Goal: Information Seeking & Learning: Find specific fact

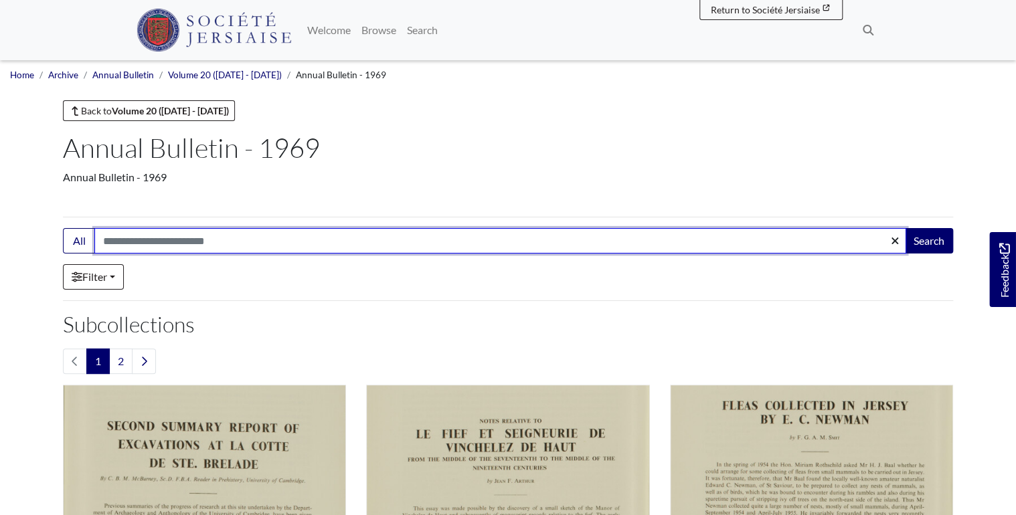
click at [175, 241] on input "Search:" at bounding box center [500, 240] width 812 height 25
type input "********"
click at [905, 228] on button "Search" at bounding box center [929, 240] width 48 height 25
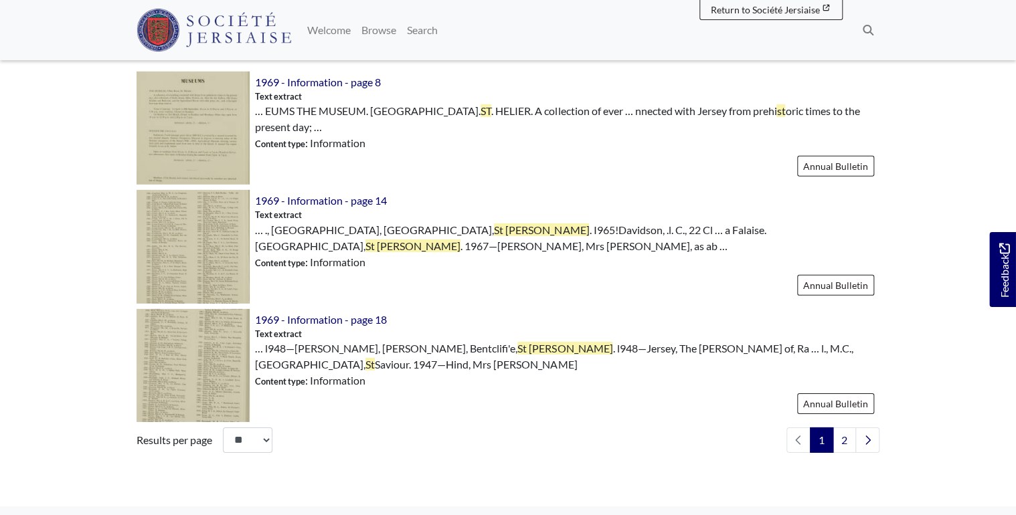
scroll to position [1981, 0]
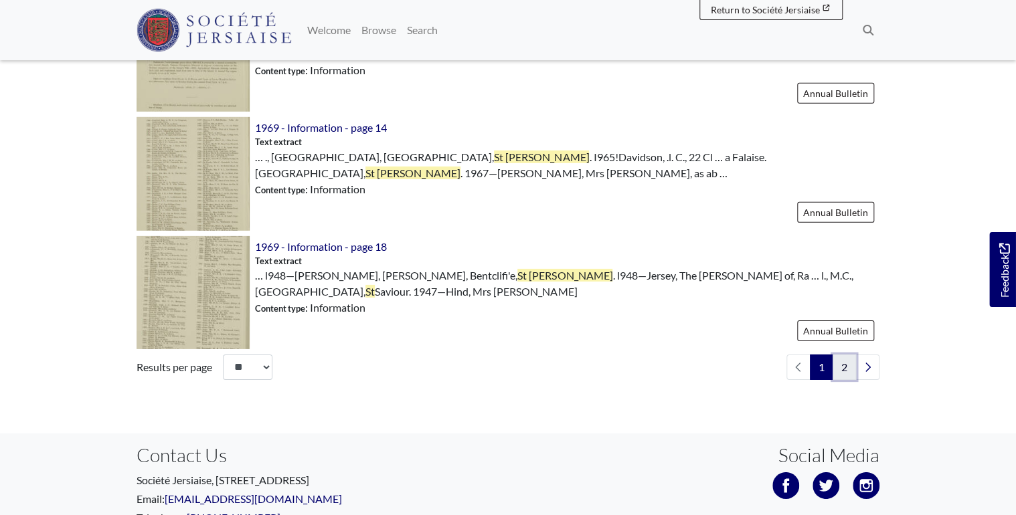
click at [841, 355] on link "2" at bounding box center [844, 367] width 23 height 25
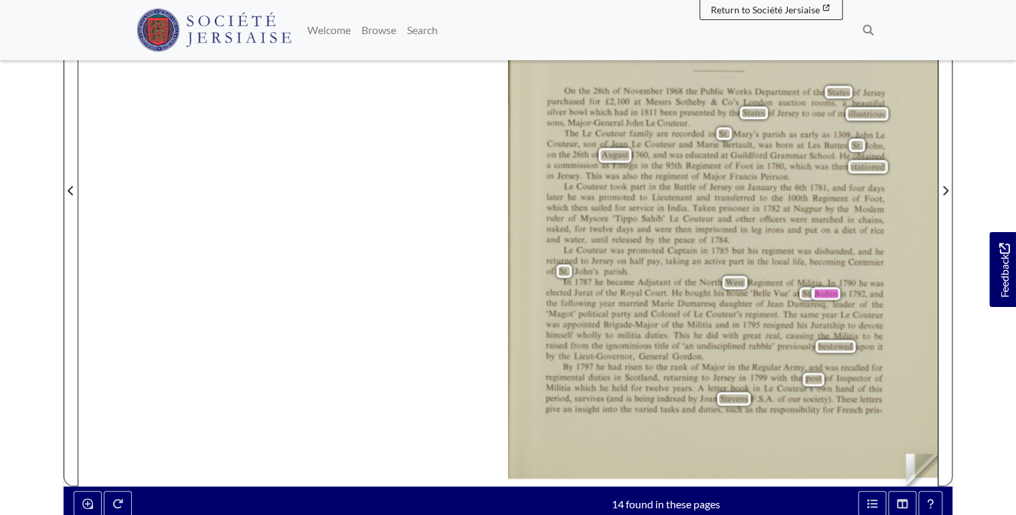
scroll to position [375, 0]
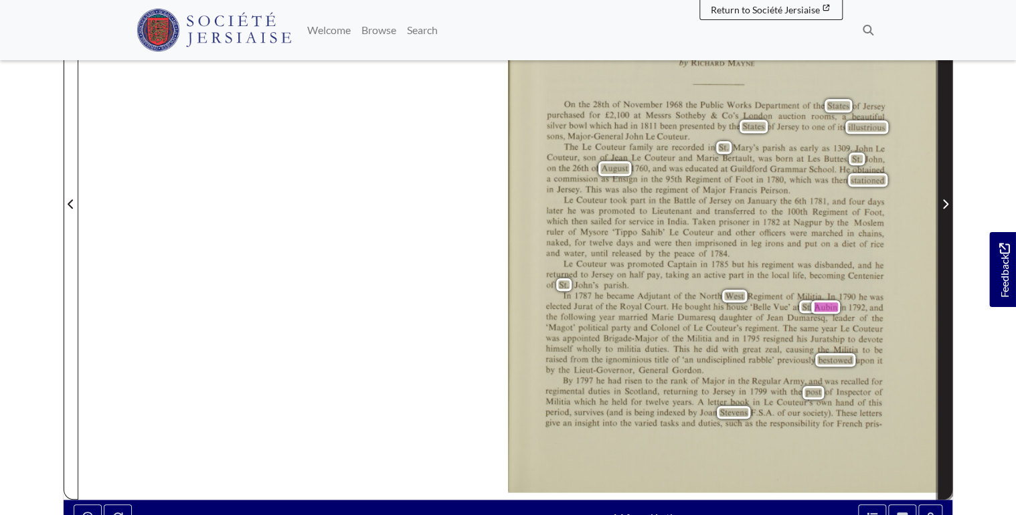
click at [942, 205] on icon "Next Page" at bounding box center [945, 204] width 7 height 11
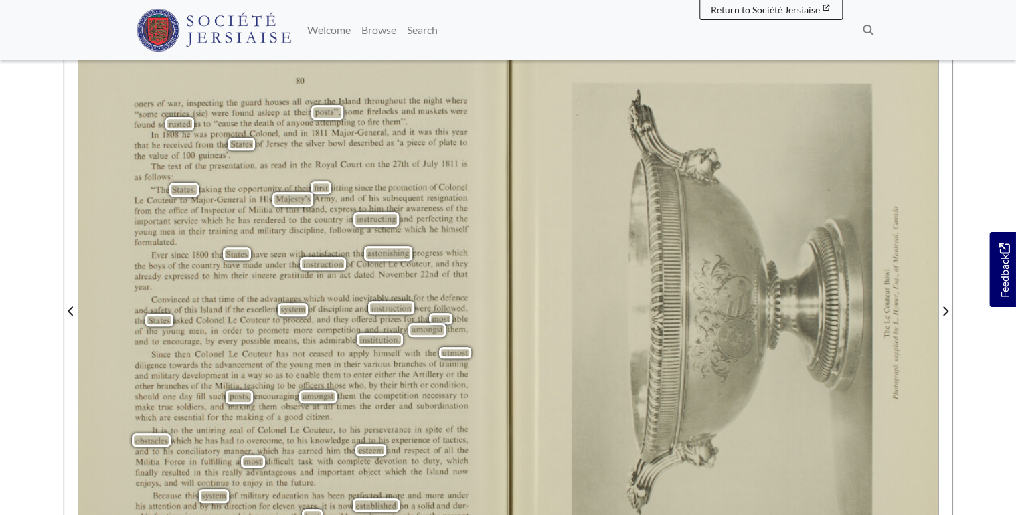
scroll to position [268, 0]
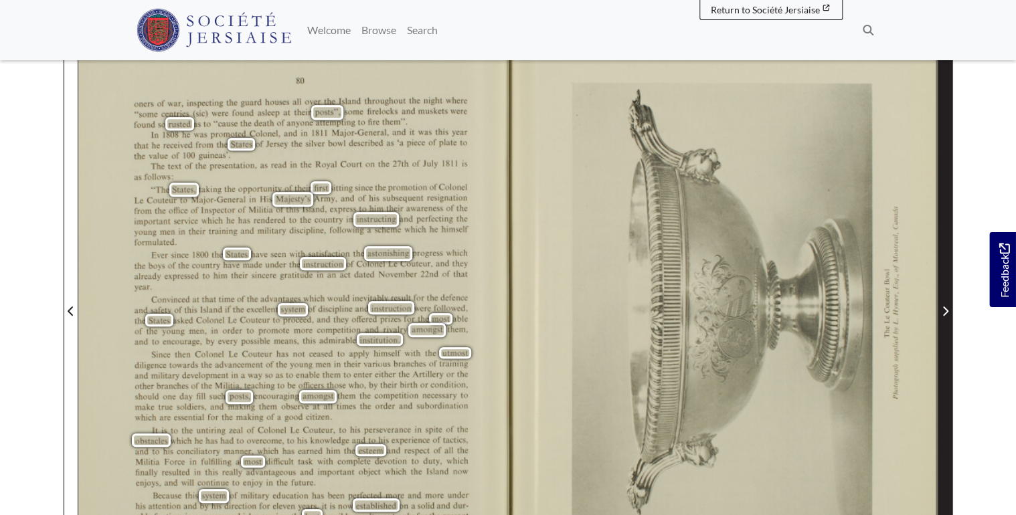
click at [940, 309] on span "Next Page" at bounding box center [945, 311] width 13 height 16
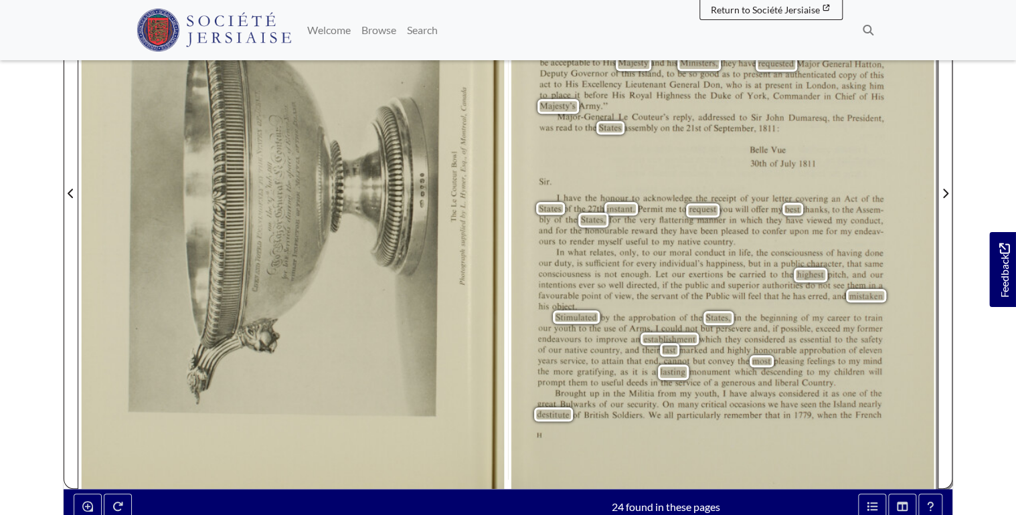
scroll to position [375, 0]
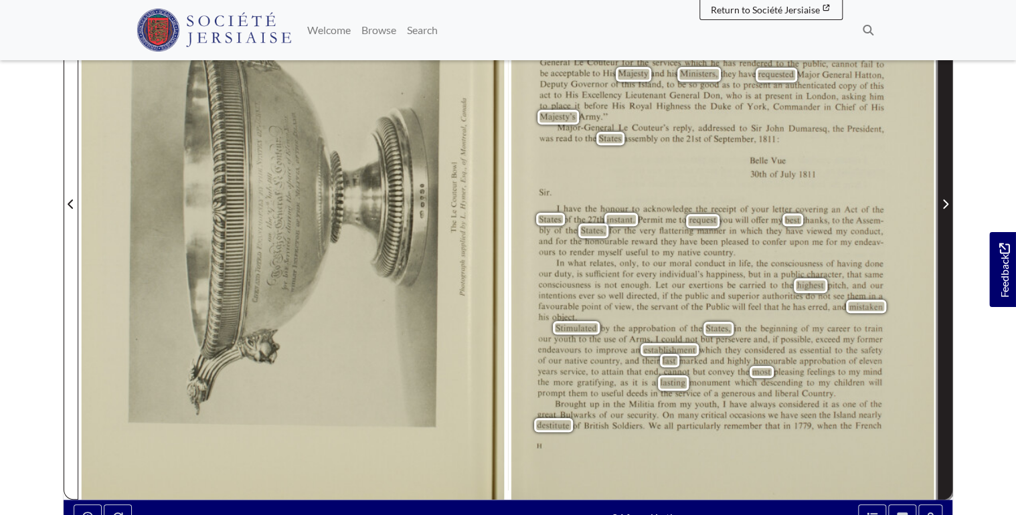
click at [943, 199] on icon "Next Page" at bounding box center [945, 203] width 5 height 9
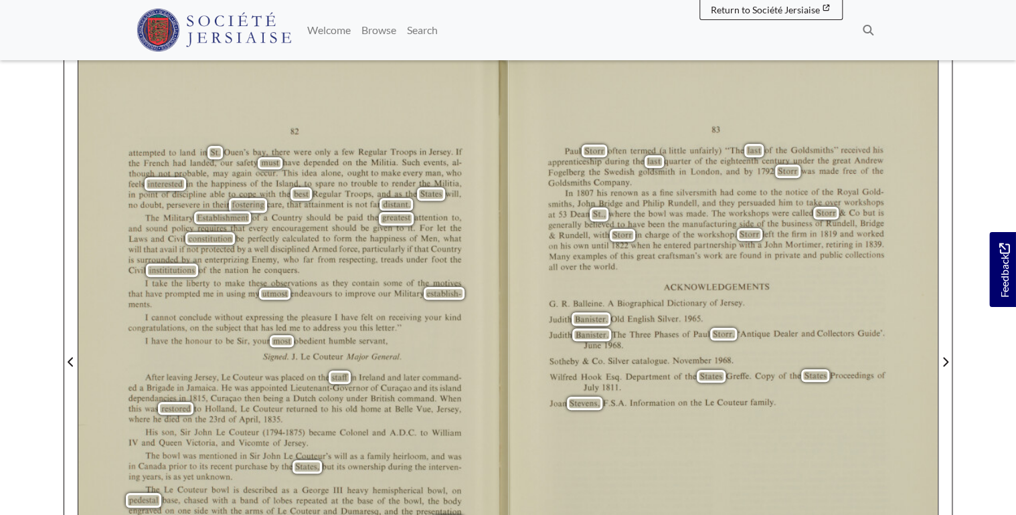
scroll to position [214, 0]
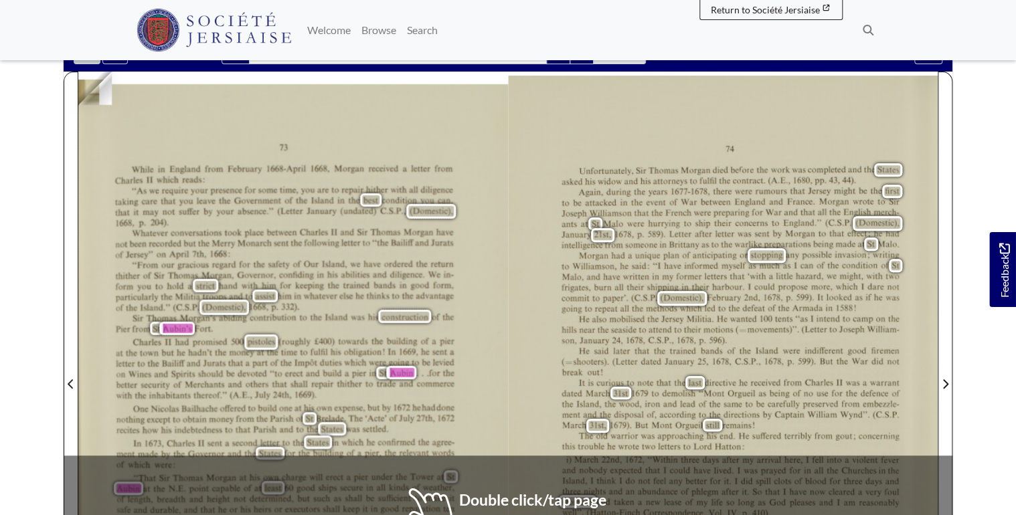
scroll to position [321, 0]
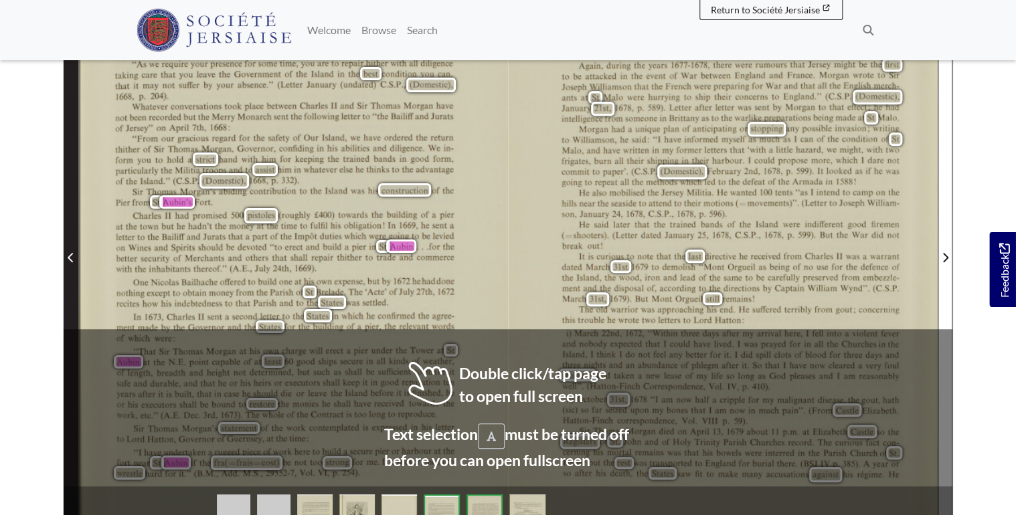
click at [70, 256] on icon "Previous Page" at bounding box center [70, 257] width 5 height 9
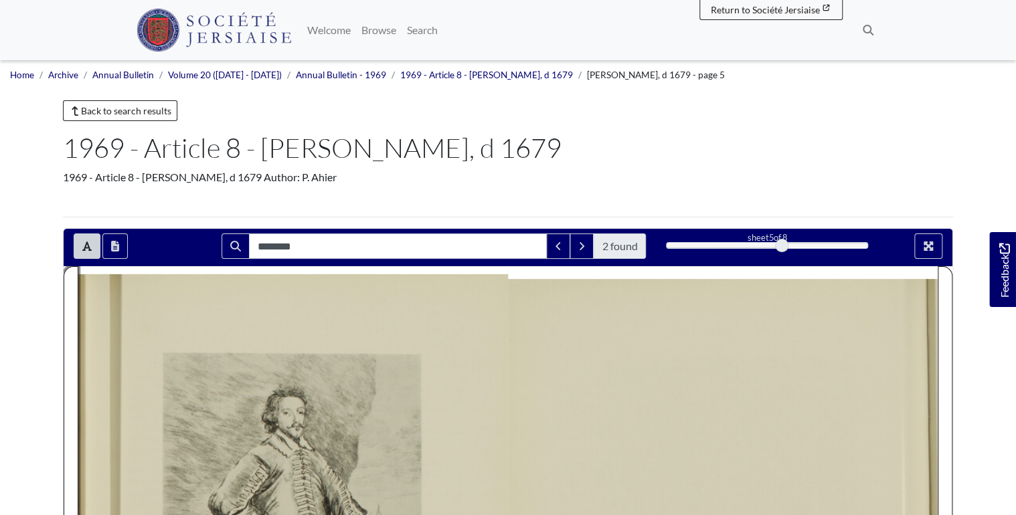
scroll to position [214, 0]
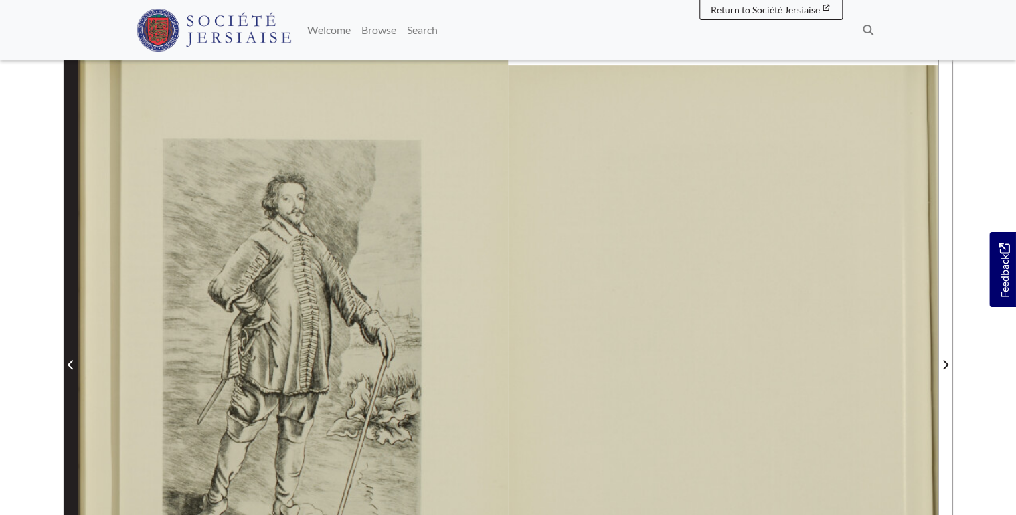
click at [67, 323] on span "Previous Page" at bounding box center [70, 356] width 13 height 606
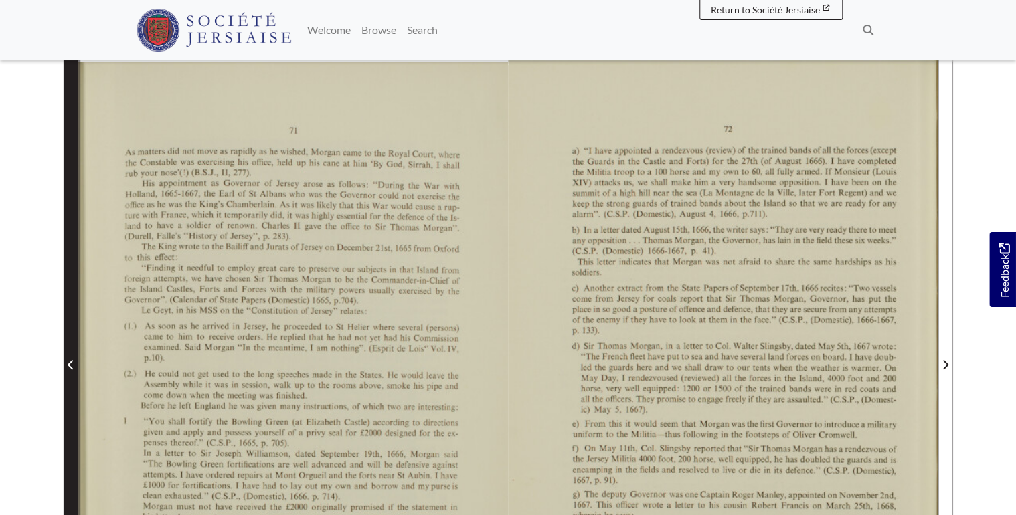
click at [67, 323] on span "Previous Page" at bounding box center [70, 356] width 13 height 606
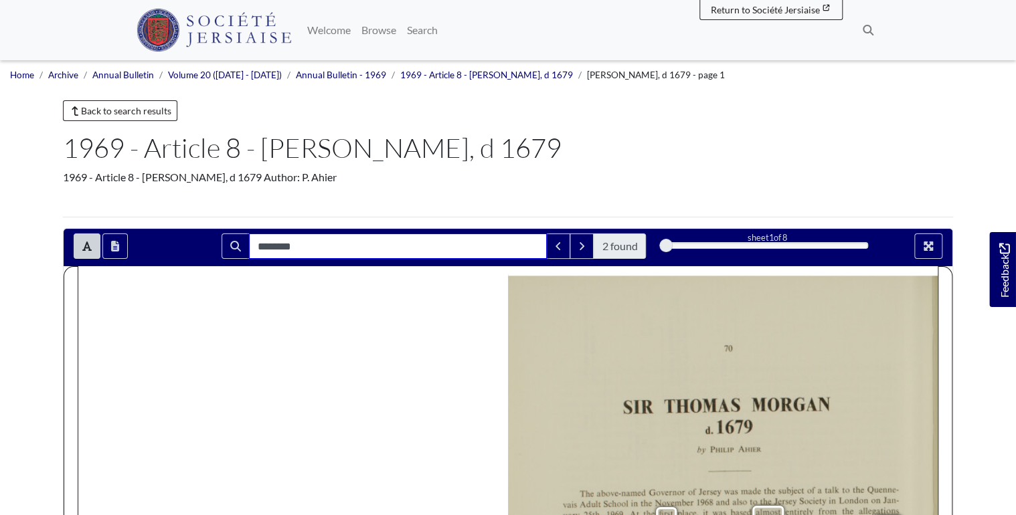
drag, startPoint x: 291, startPoint y: 250, endPoint x: 196, endPoint y: 244, distance: 94.6
click at [199, 244] on div "******** 2 found sheet 1 of 8 1 * The metadata has moved. You can now access th…" at bounding box center [508, 246] width 889 height 25
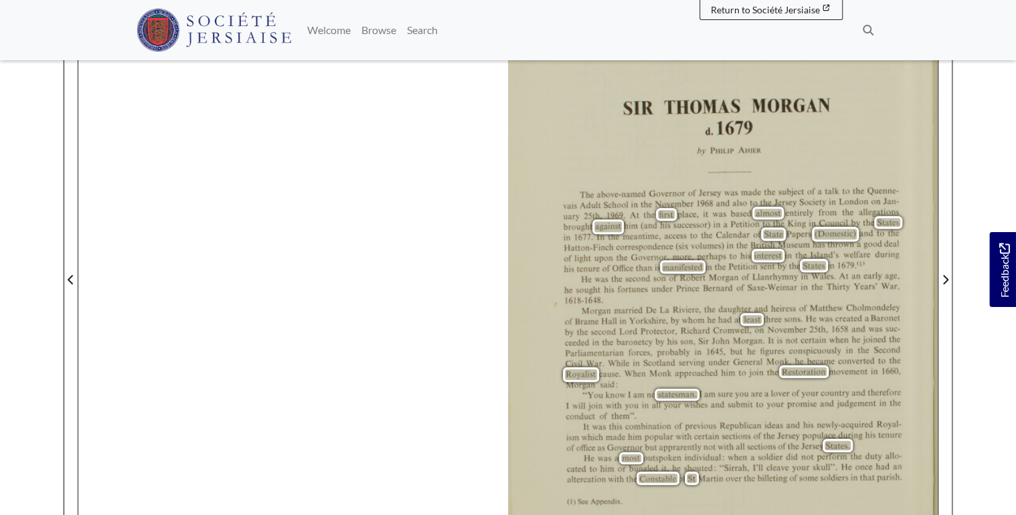
scroll to position [321, 0]
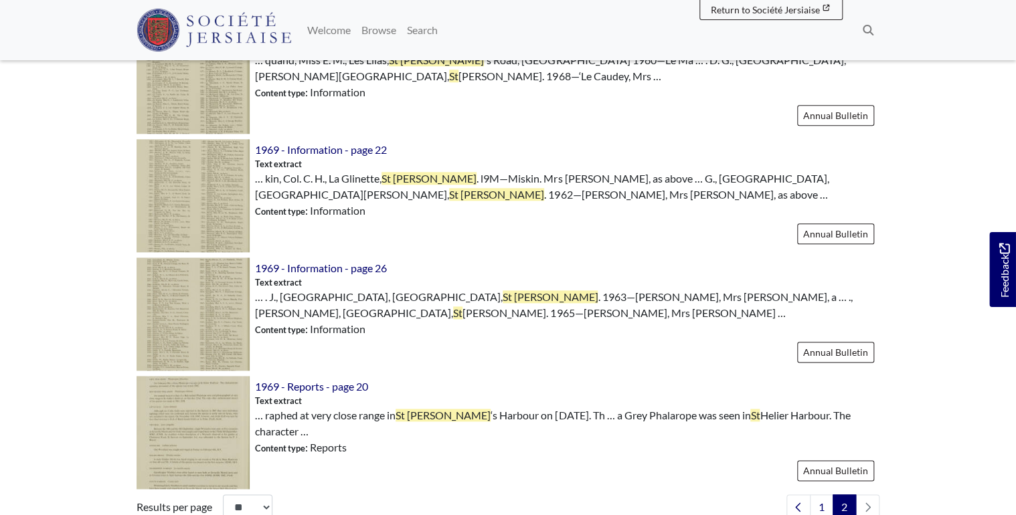
scroll to position [750, 0]
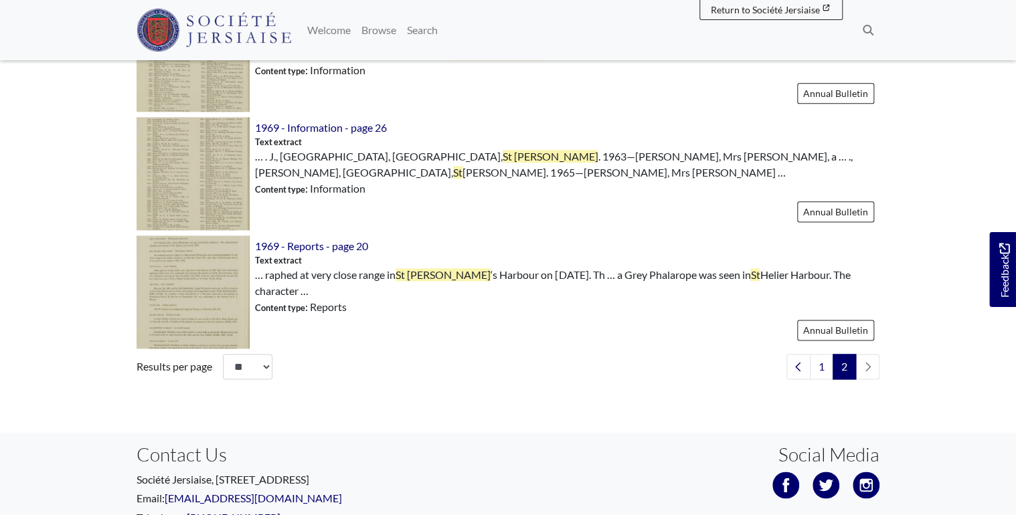
click at [864, 370] on li "pagination" at bounding box center [867, 366] width 23 height 25
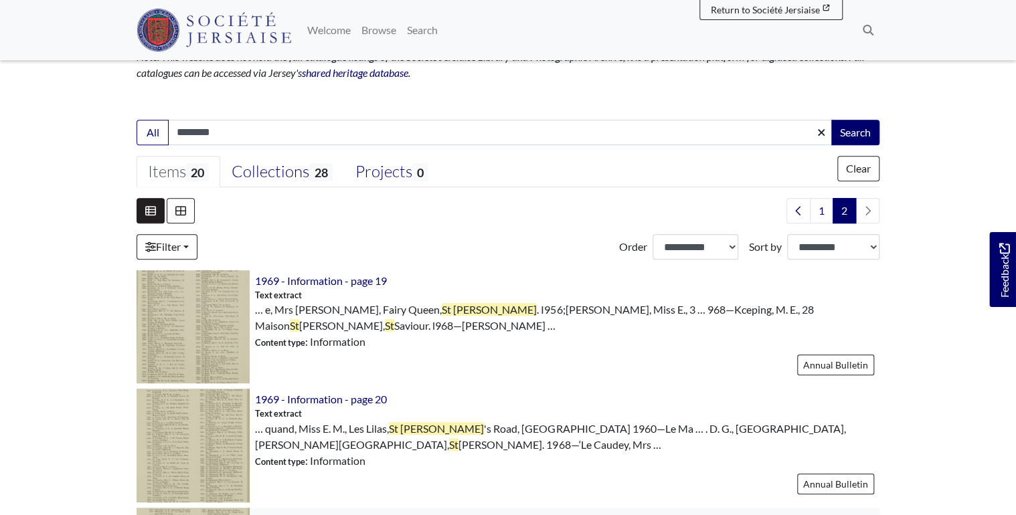
scroll to position [0, 0]
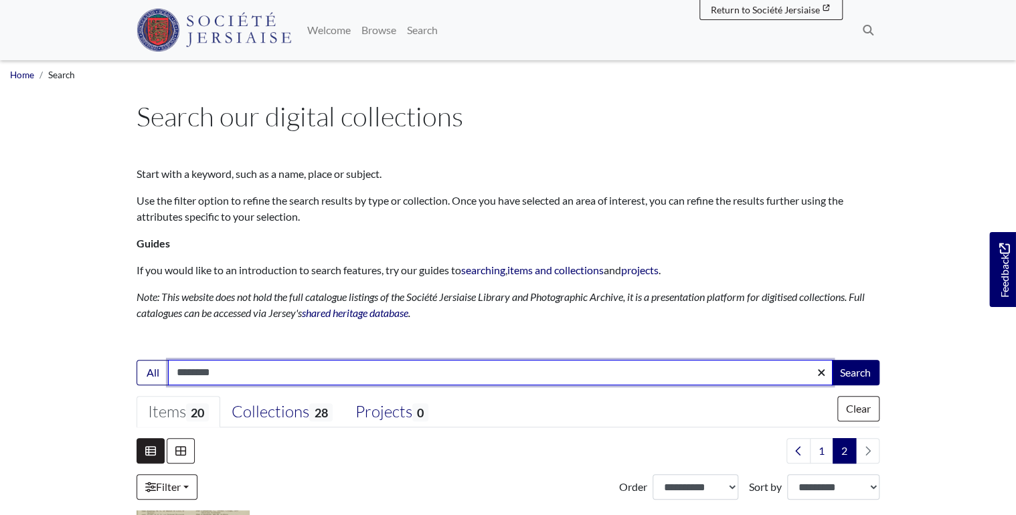
drag, startPoint x: 244, startPoint y: 372, endPoint x: 98, endPoint y: 370, distance: 146.6
type input "********"
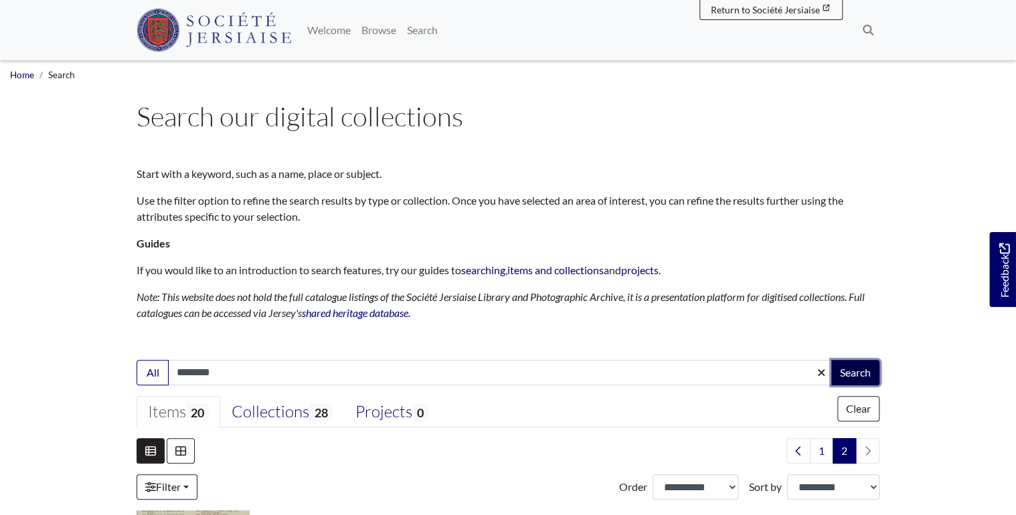
click at [852, 370] on button "Search" at bounding box center [855, 372] width 48 height 25
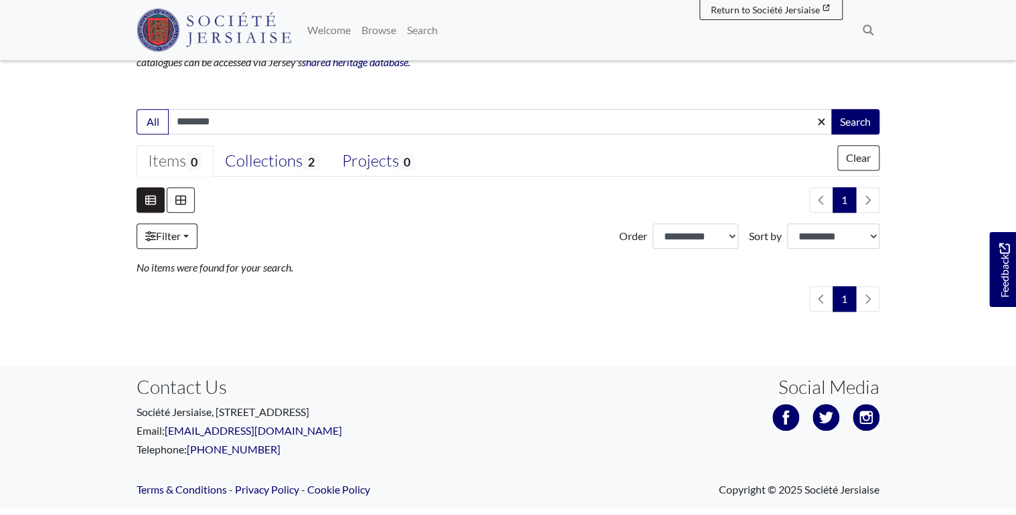
scroll to position [268, 0]
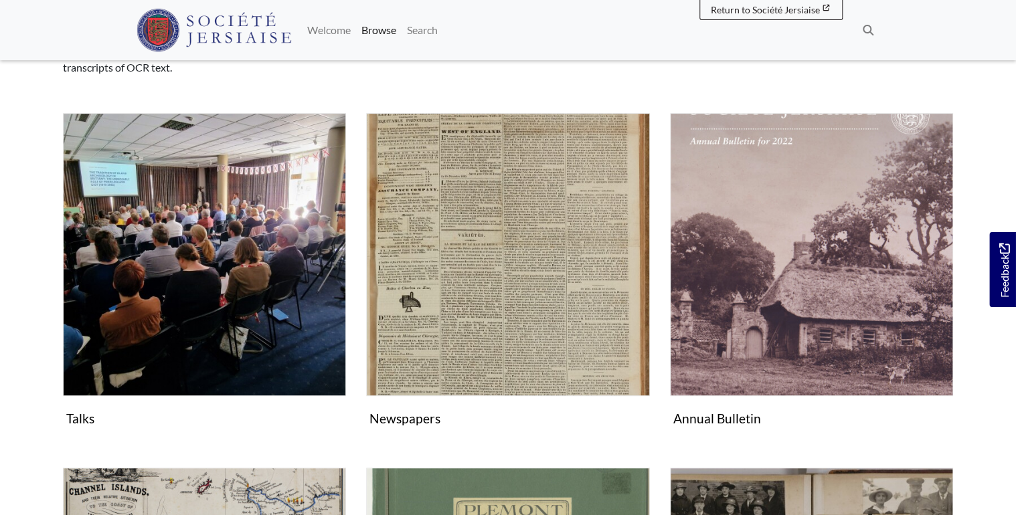
scroll to position [268, 0]
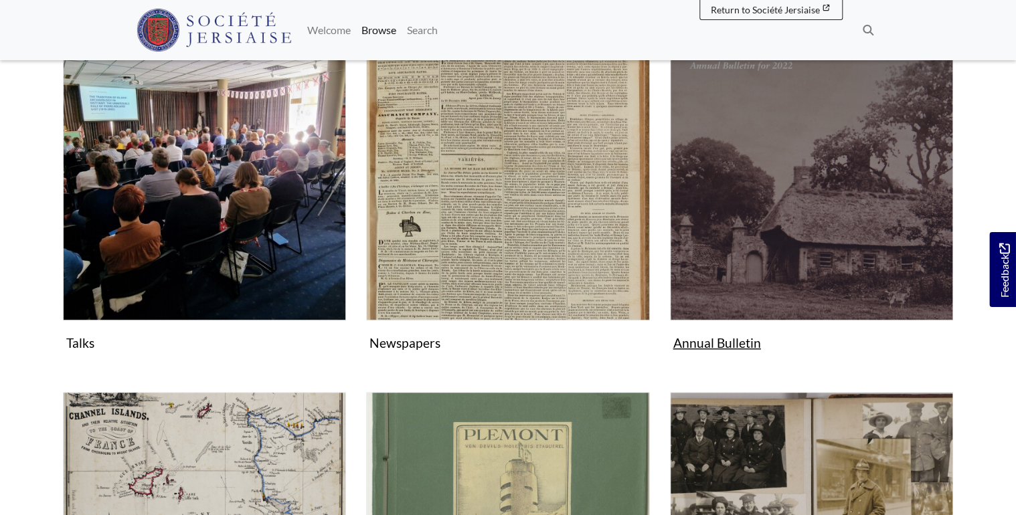
click at [752, 158] on img "Subcollection" at bounding box center [811, 178] width 283 height 283
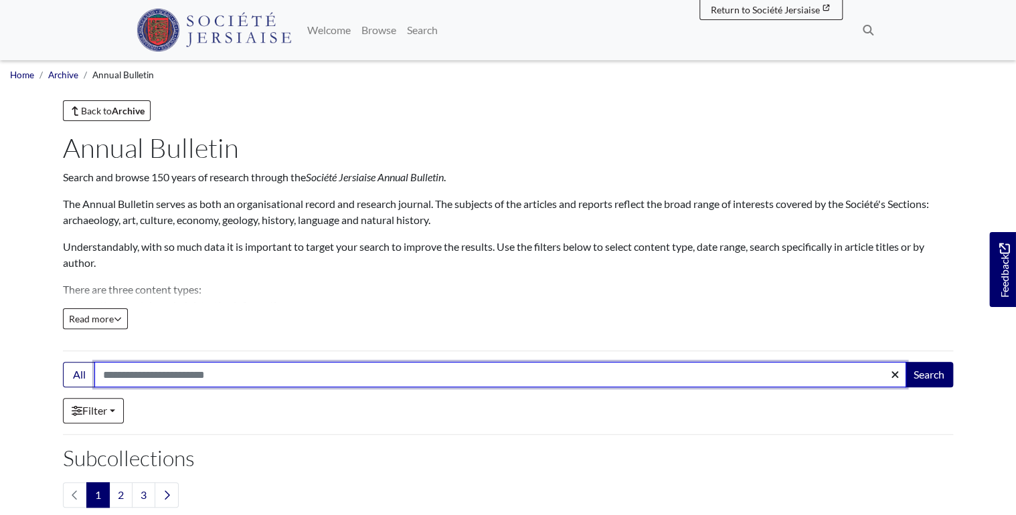
click at [226, 375] on input "Search:" at bounding box center [500, 374] width 812 height 25
type input "**********"
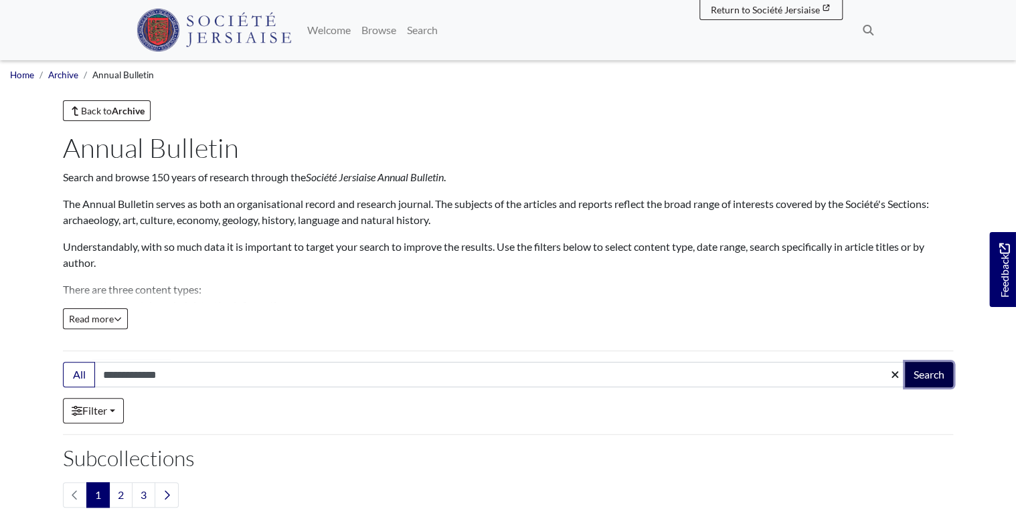
click at [924, 375] on button "Search" at bounding box center [929, 374] width 48 height 25
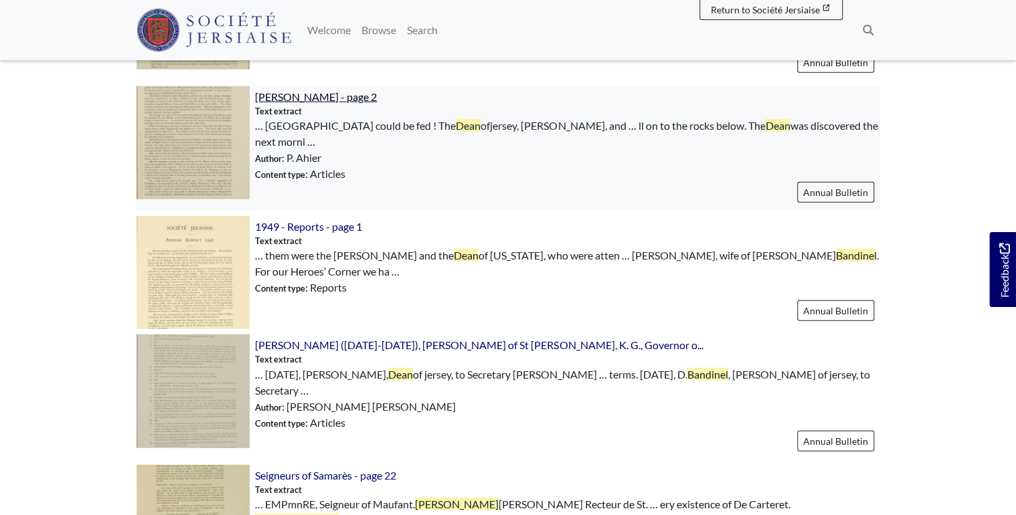
scroll to position [1392, 0]
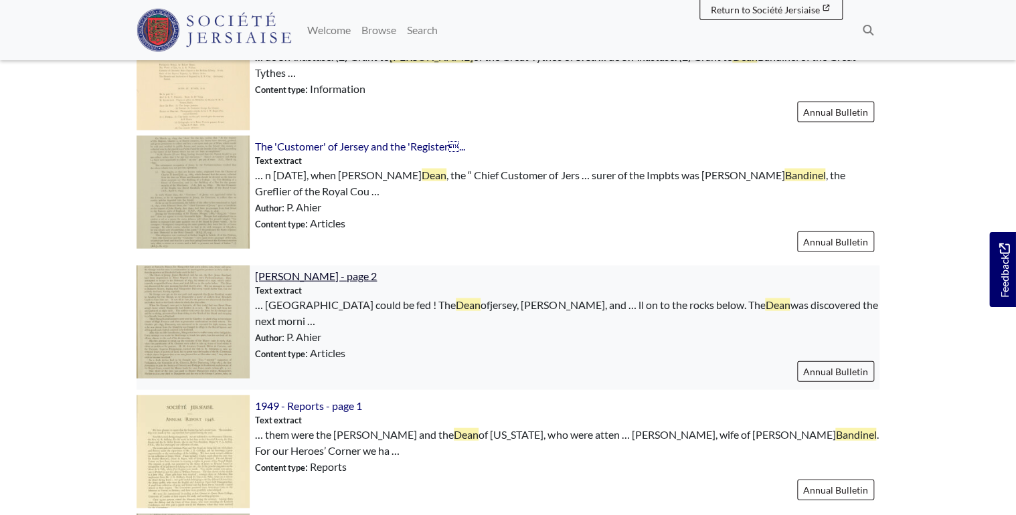
click at [353, 270] on span "[PERSON_NAME] - page 2" at bounding box center [316, 276] width 122 height 13
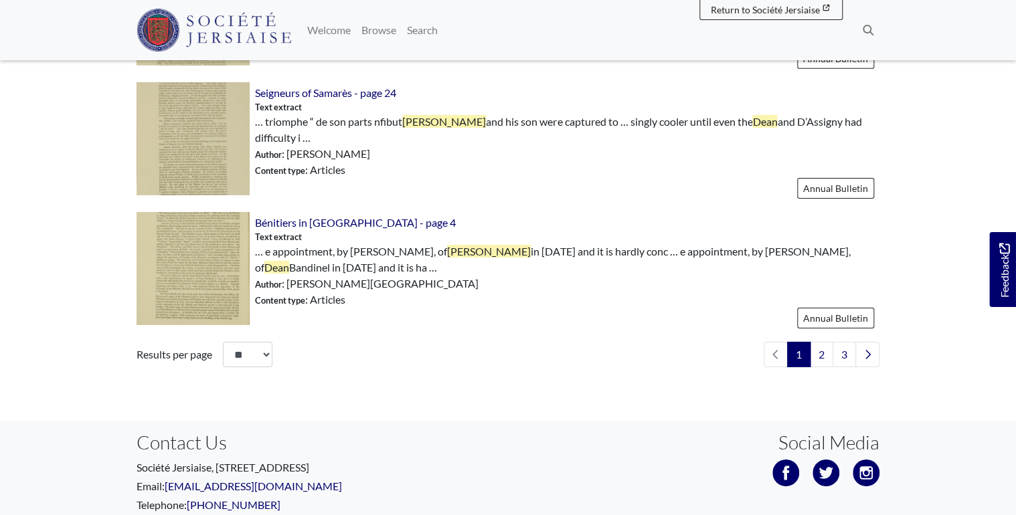
scroll to position [2158, 0]
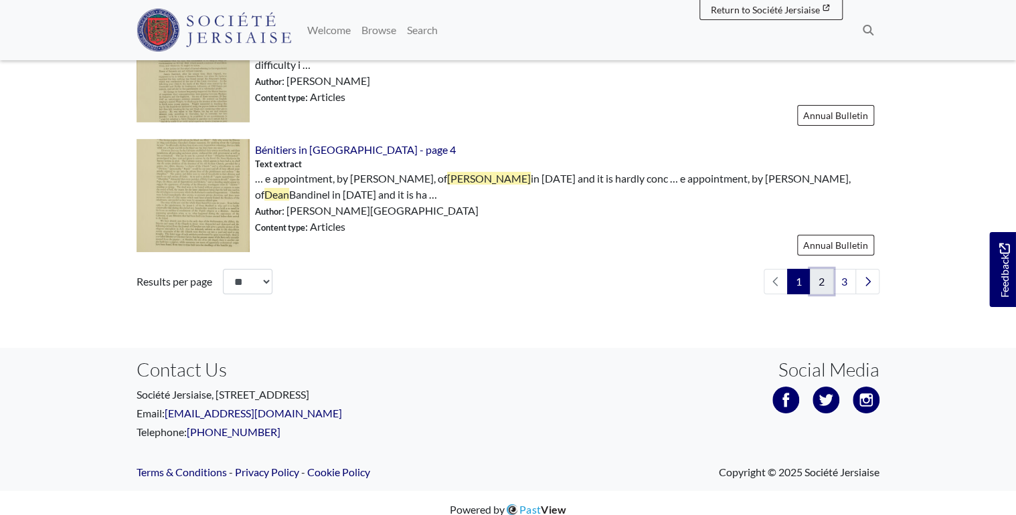
click at [824, 271] on link "2" at bounding box center [821, 281] width 23 height 25
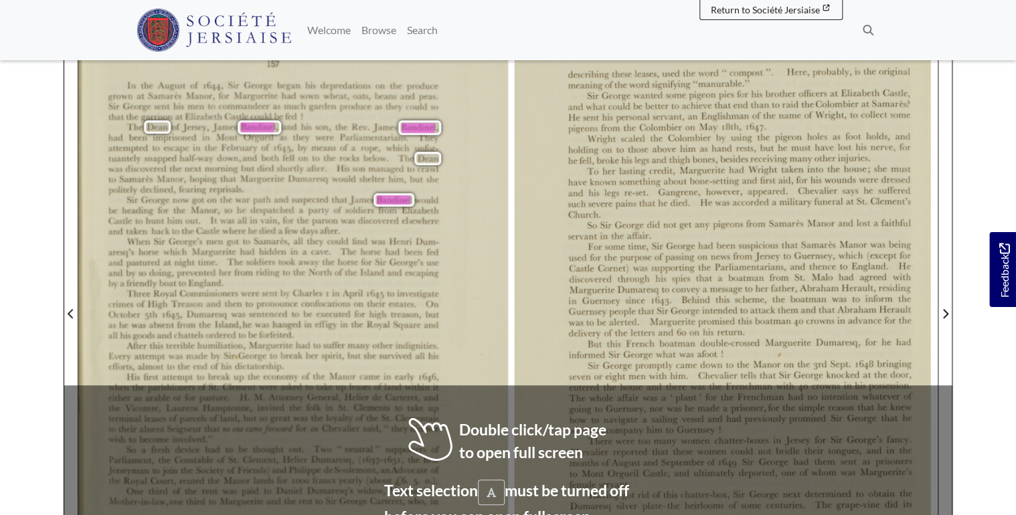
scroll to position [268, 0]
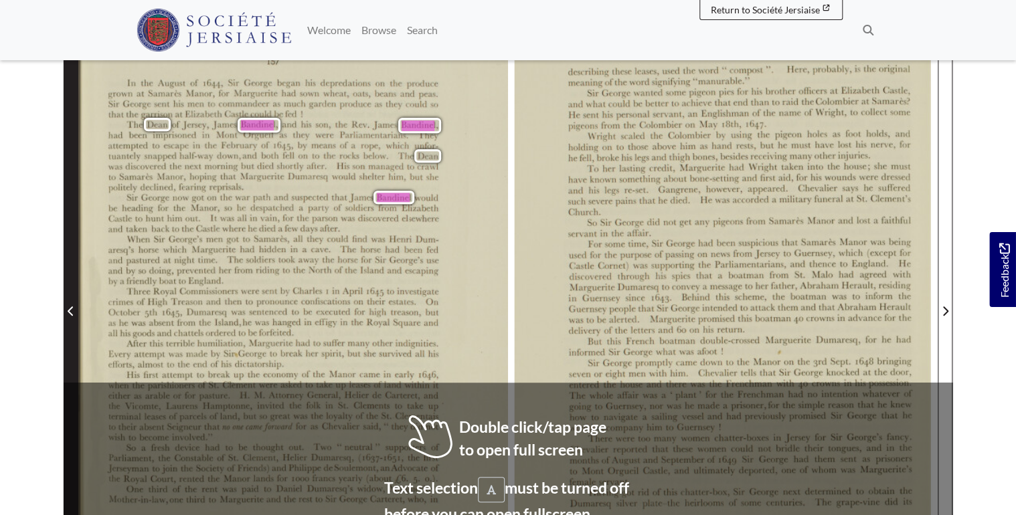
click at [71, 313] on icon "Previous Page" at bounding box center [71, 311] width 7 height 11
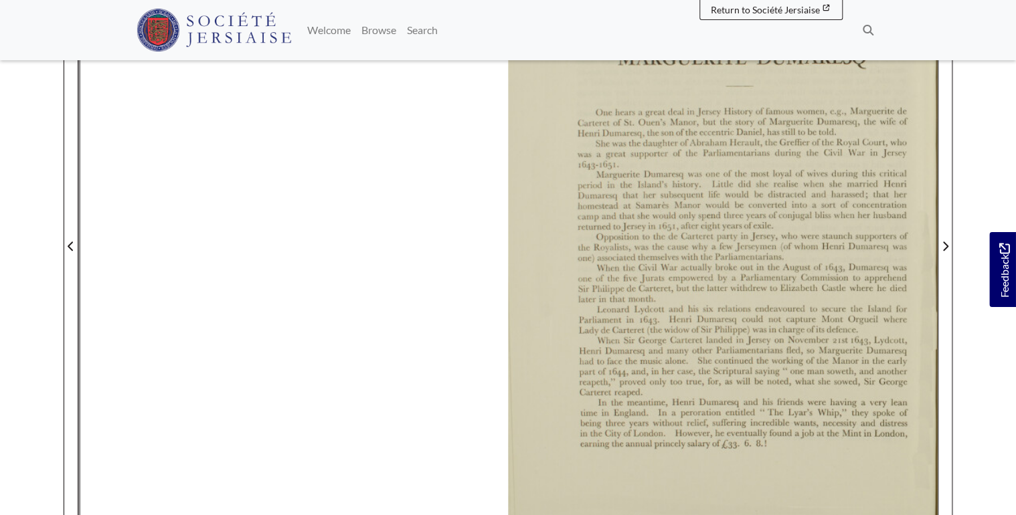
scroll to position [321, 0]
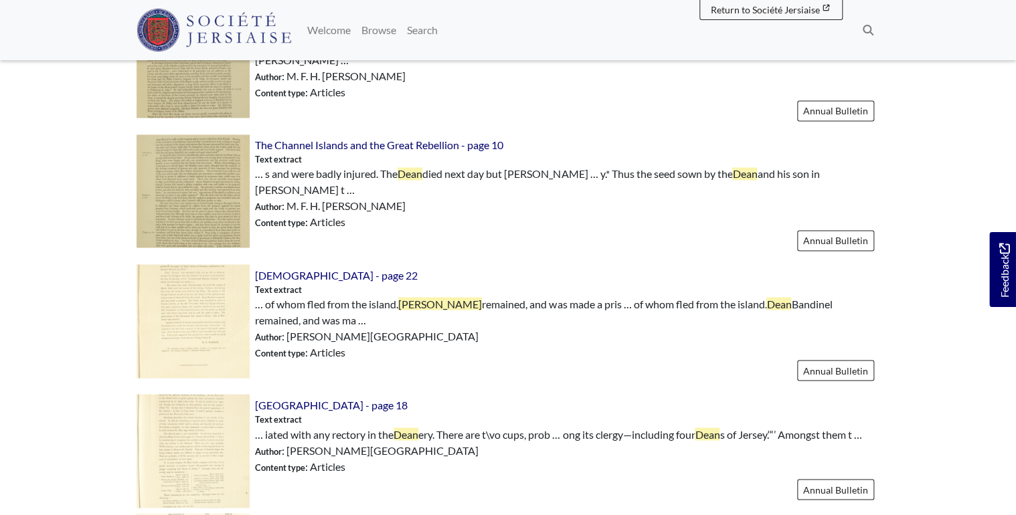
scroll to position [1018, 0]
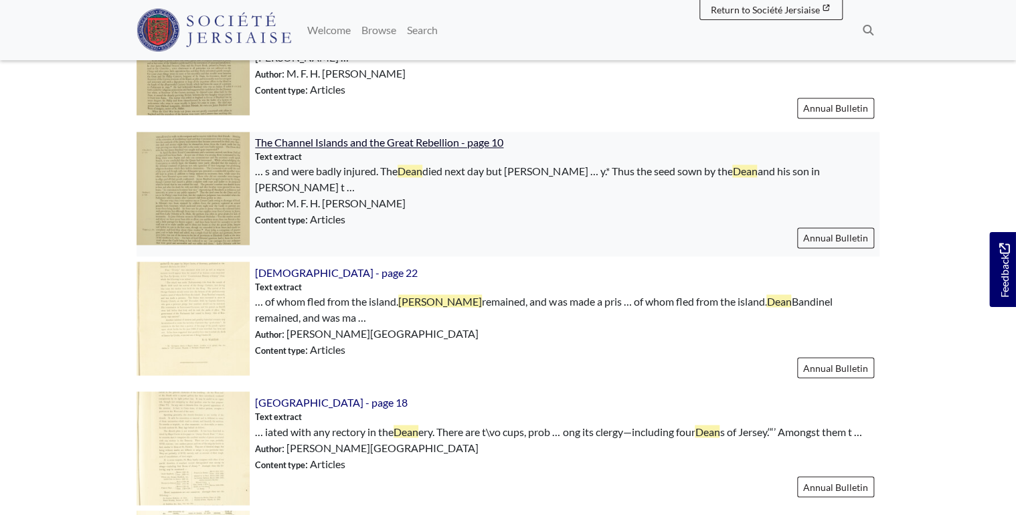
click at [337, 145] on span "The Channel Islands and the Great Rebellion - page 10" at bounding box center [379, 142] width 248 height 13
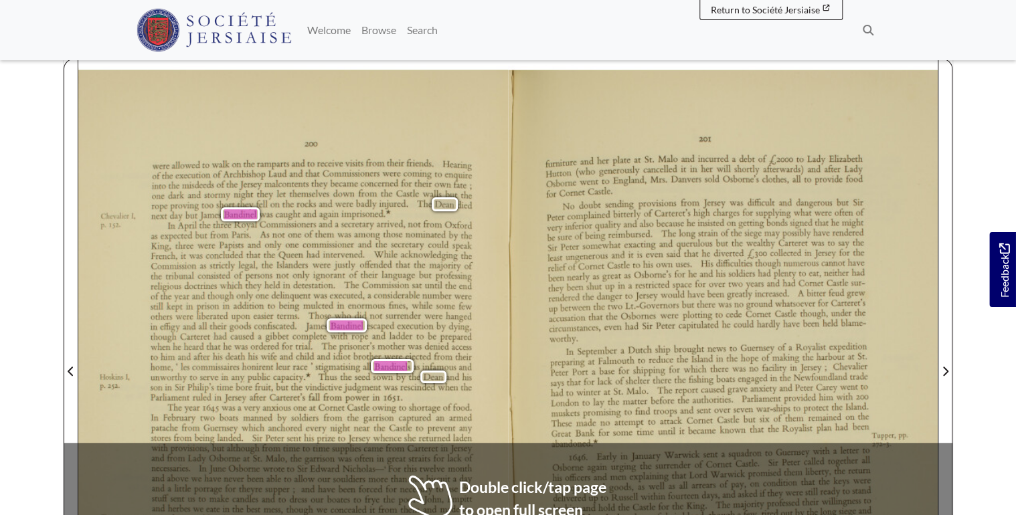
scroll to position [214, 0]
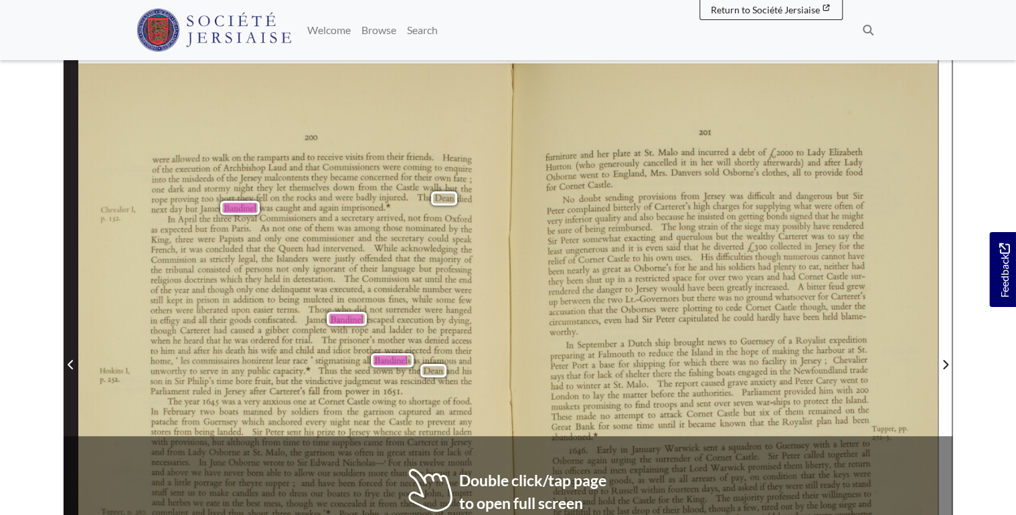
click at [67, 270] on span "Previous Page" at bounding box center [70, 356] width 13 height 606
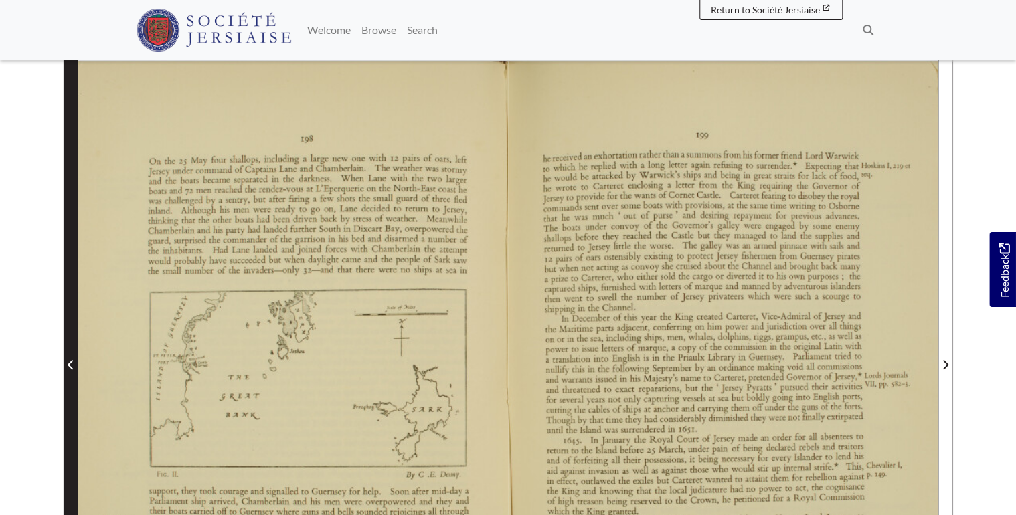
click at [67, 270] on span "Previous Page" at bounding box center [70, 356] width 13 height 606
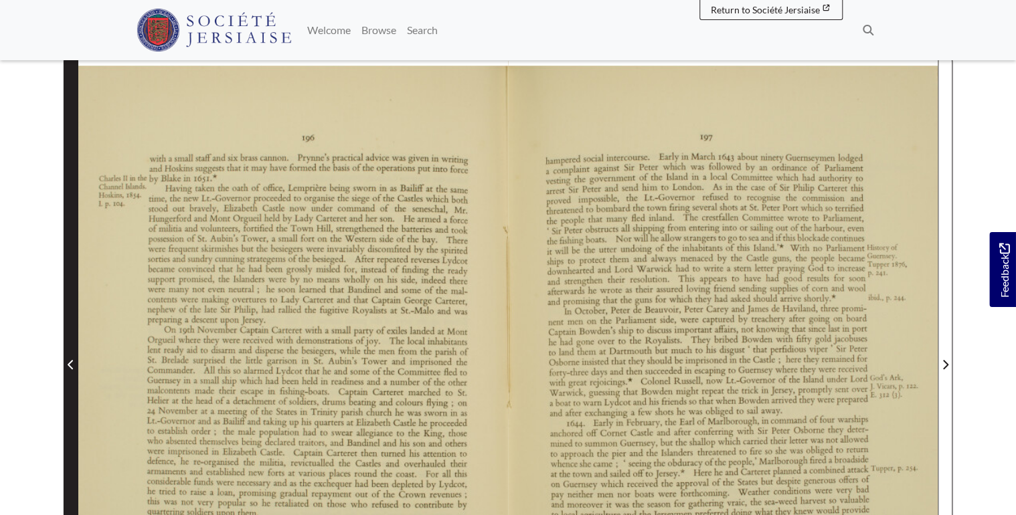
click at [67, 270] on span "Previous Page" at bounding box center [70, 356] width 13 height 606
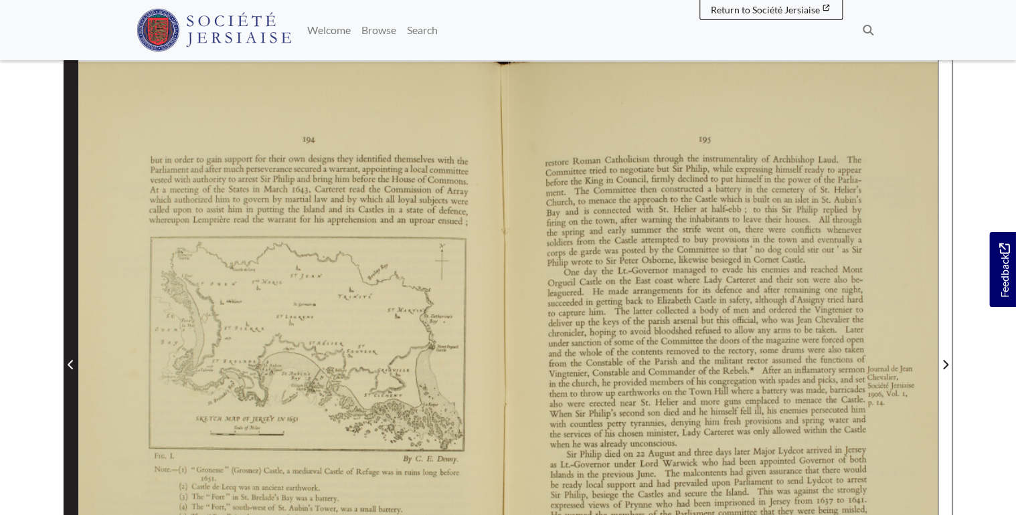
click at [67, 270] on span "Previous Page" at bounding box center [70, 356] width 13 height 606
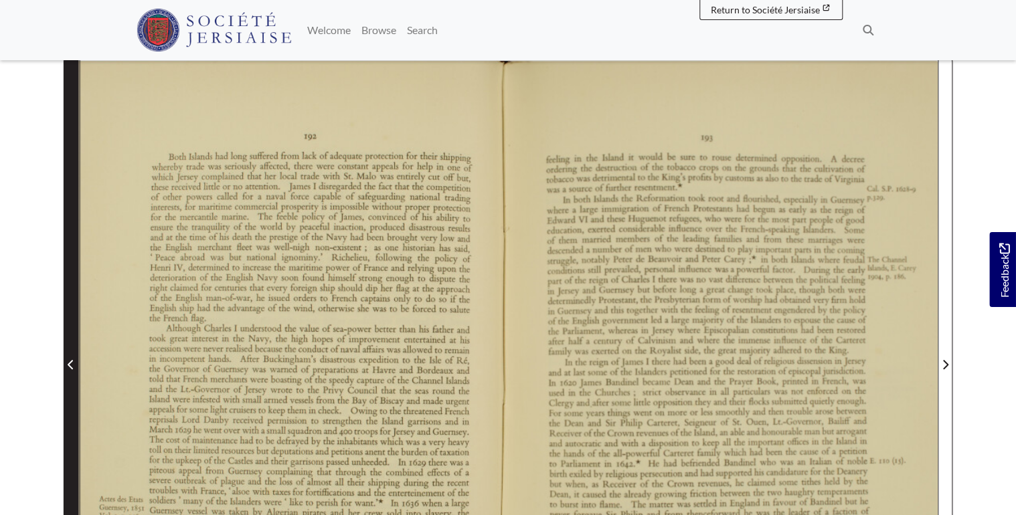
click at [67, 270] on span "Previous Page" at bounding box center [70, 356] width 13 height 606
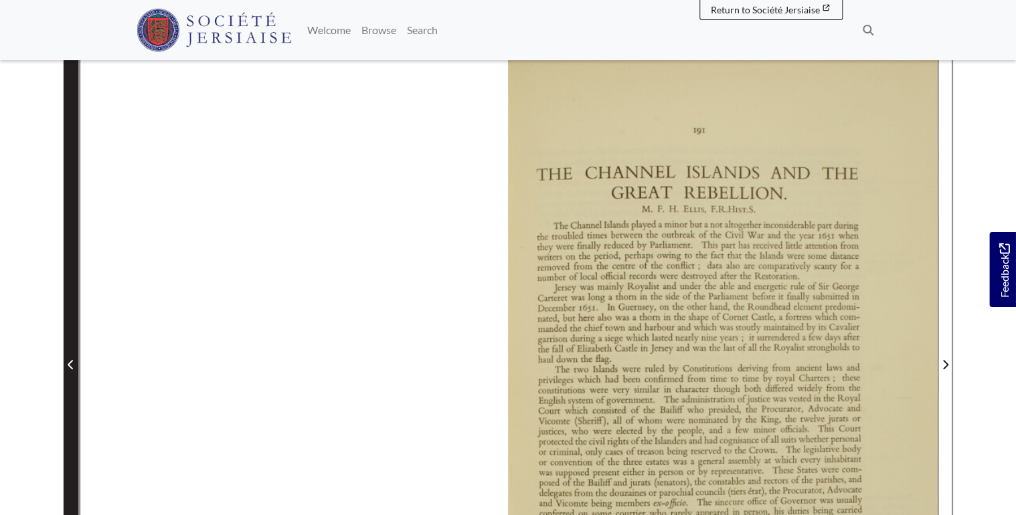
click at [67, 270] on span "Previous Page" at bounding box center [70, 356] width 13 height 606
